Goal: Information Seeking & Learning: Learn about a topic

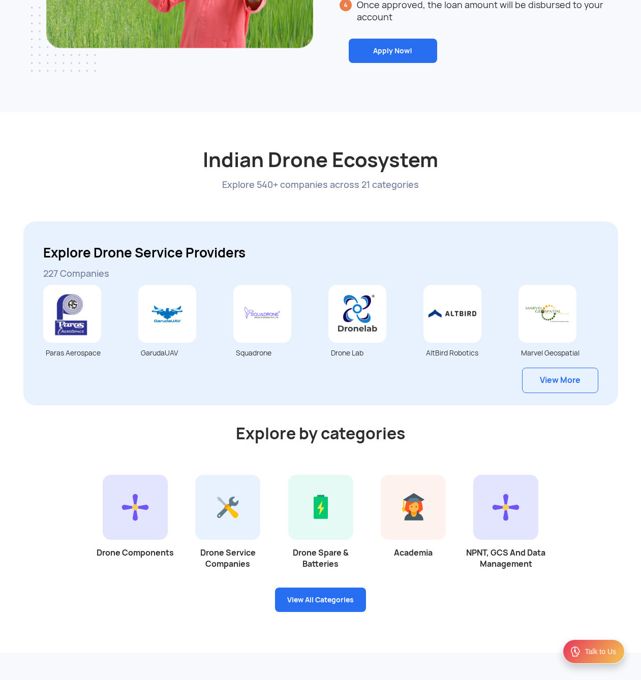
scroll to position [2553, 0]
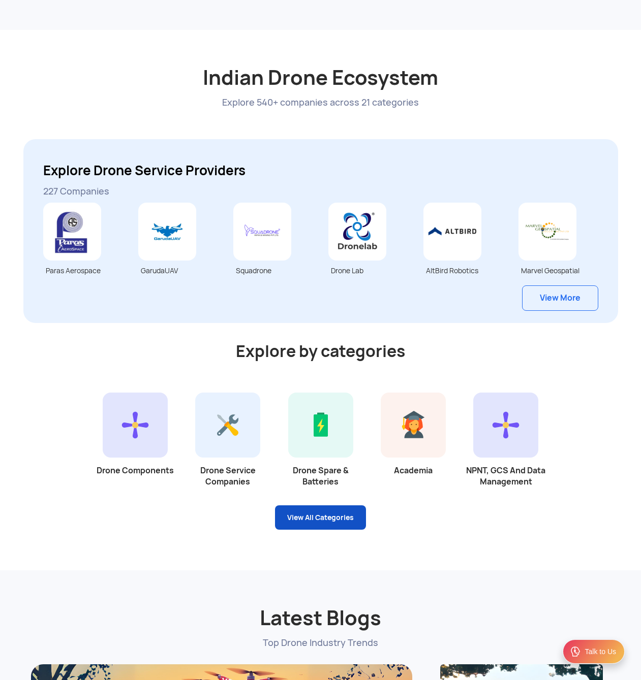
click at [332, 522] on link "View All Categories" at bounding box center [320, 518] width 91 height 24
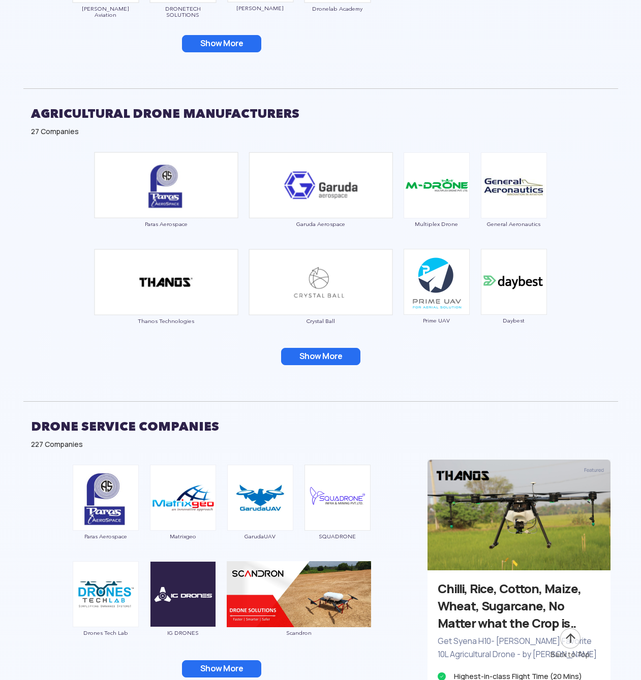
scroll to position [1610, 0]
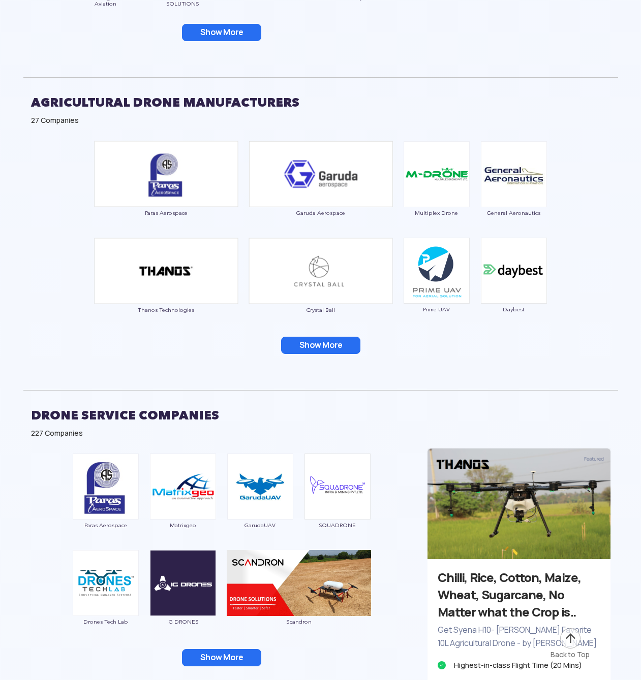
click at [230, 649] on button "Show More" at bounding box center [221, 657] width 79 height 17
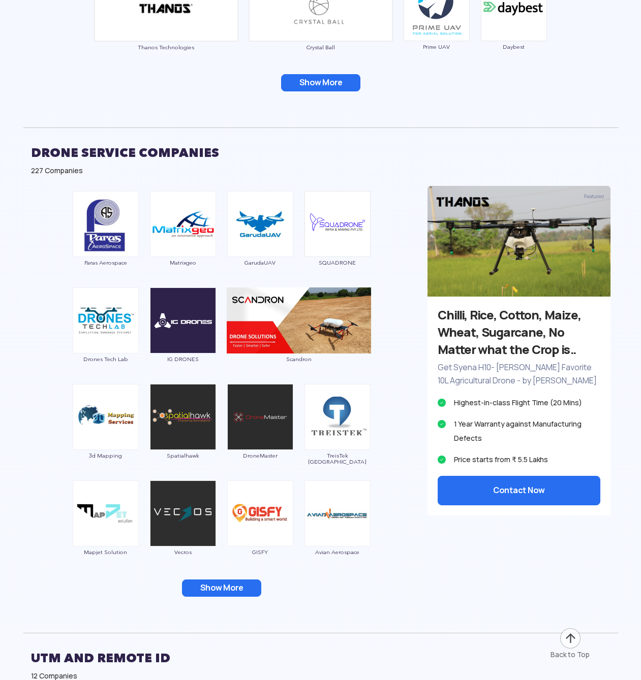
scroll to position [1919, 0]
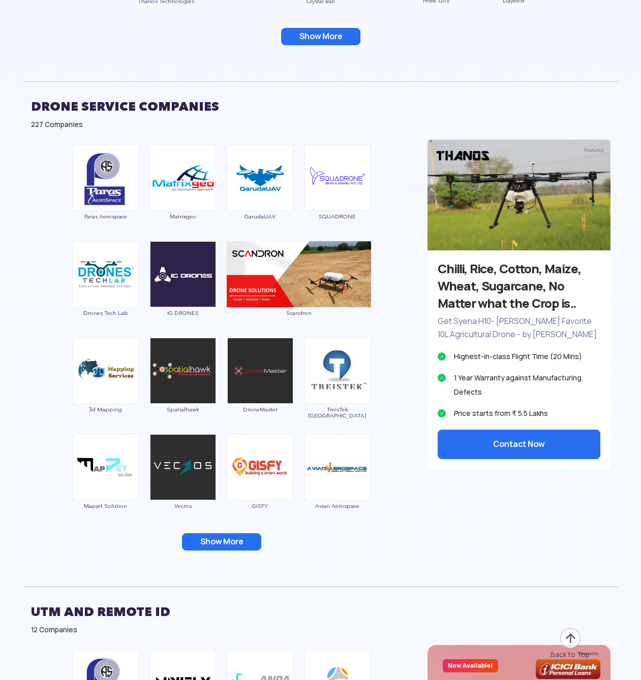
click at [229, 534] on button "Show More" at bounding box center [221, 542] width 79 height 17
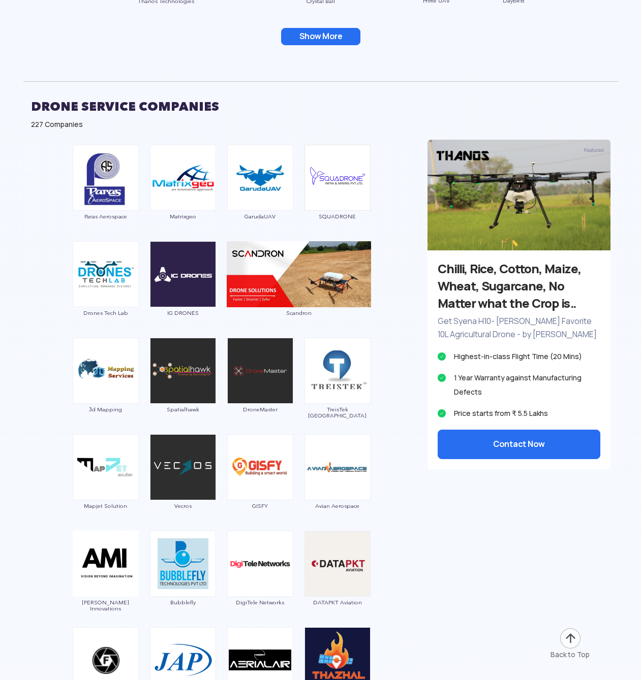
click at [505, 546] on div at bounding box center [320, 509] width 595 height 892
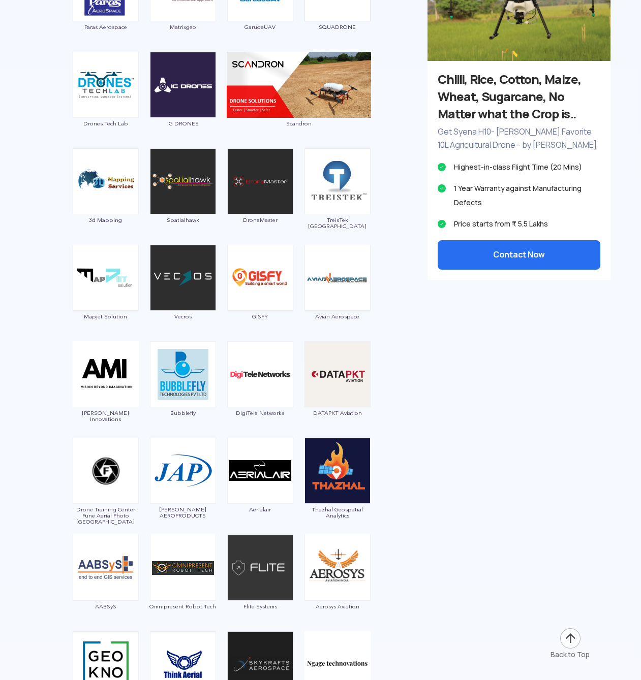
scroll to position [2228, 0]
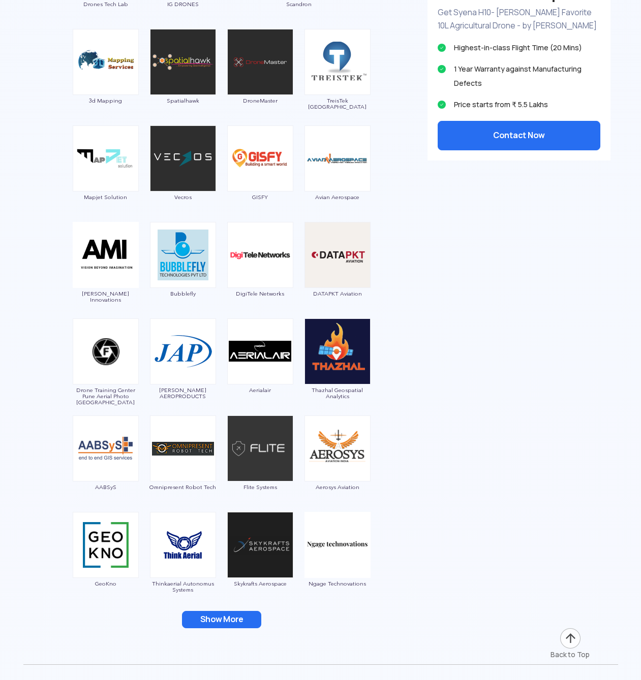
click at [221, 611] on button "Show More" at bounding box center [221, 619] width 79 height 17
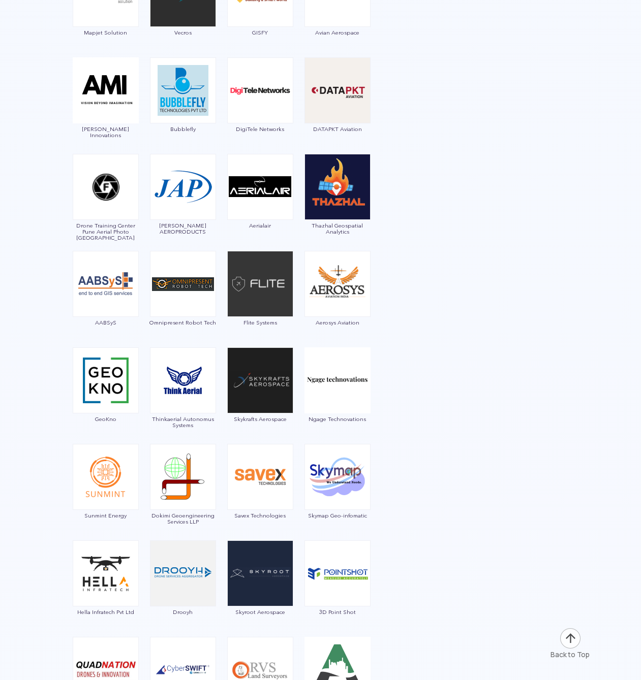
scroll to position [2399, 0]
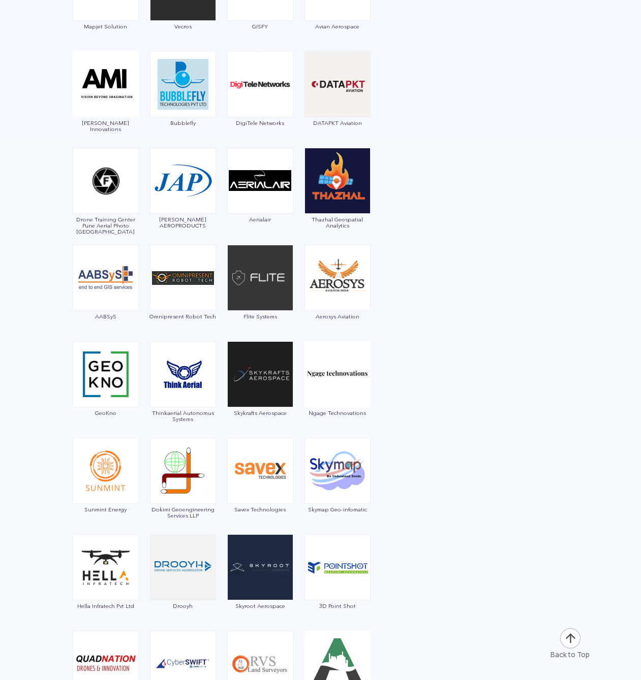
click at [460, 577] on div at bounding box center [320, 319] width 595 height 1472
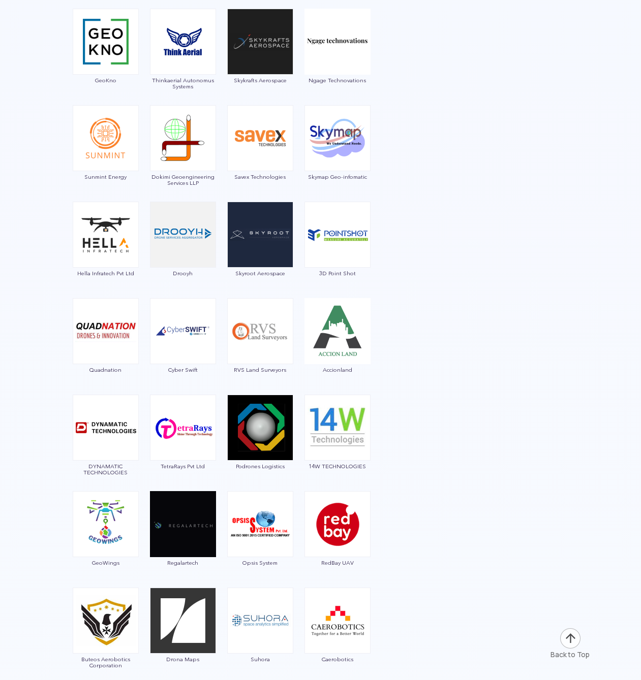
scroll to position [2740, 0]
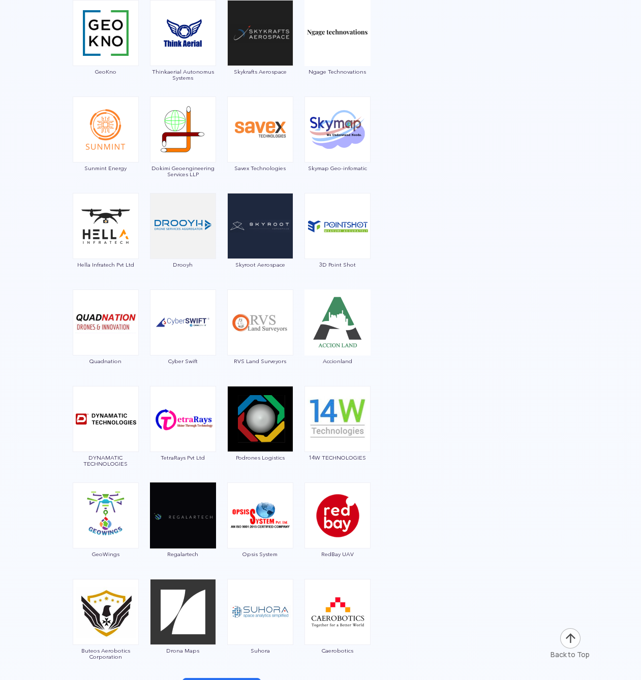
click at [230, 678] on button "Show More" at bounding box center [221, 686] width 79 height 17
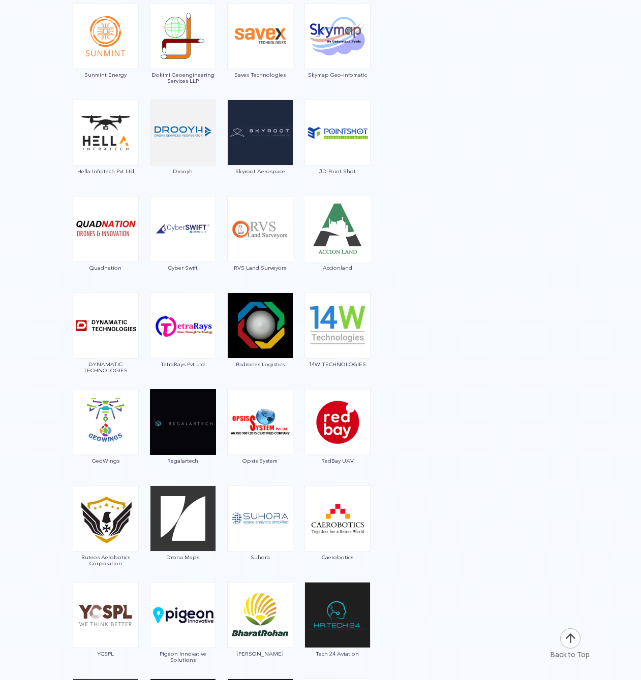
scroll to position [2862, 0]
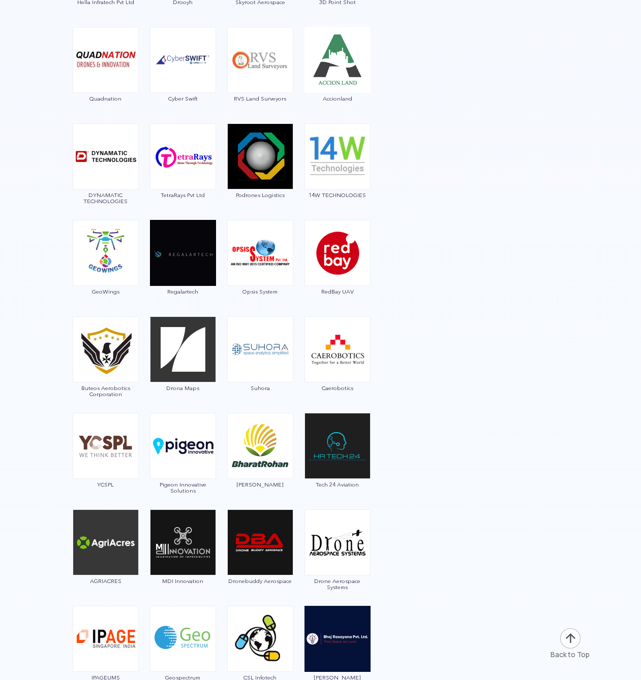
scroll to position [3008, 0]
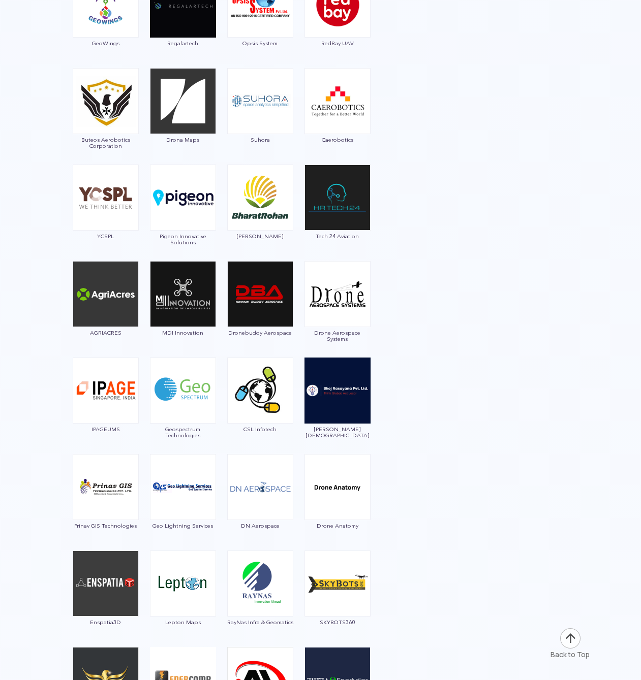
scroll to position [3252, 0]
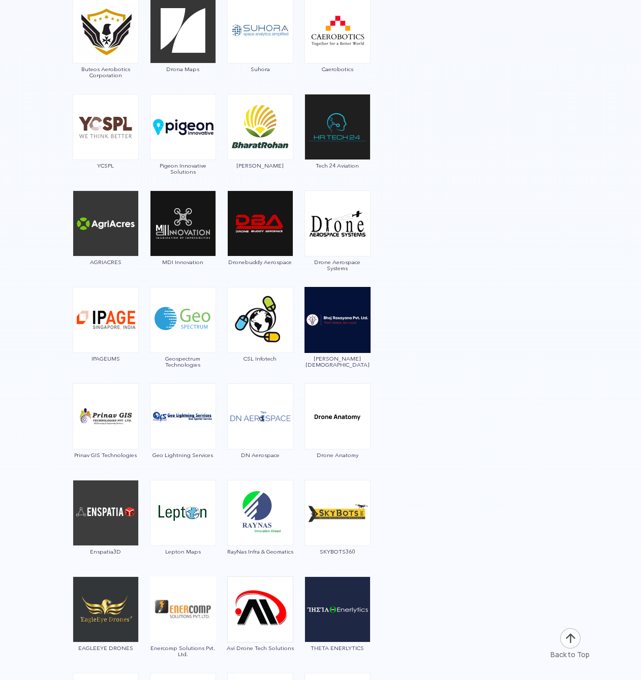
scroll to position [3342, 0]
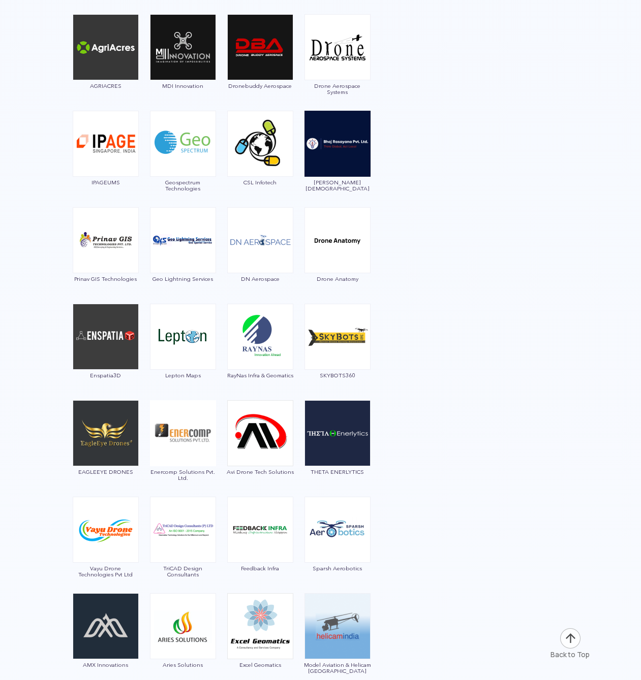
scroll to position [3529, 0]
